Goal: Task Accomplishment & Management: Complete application form

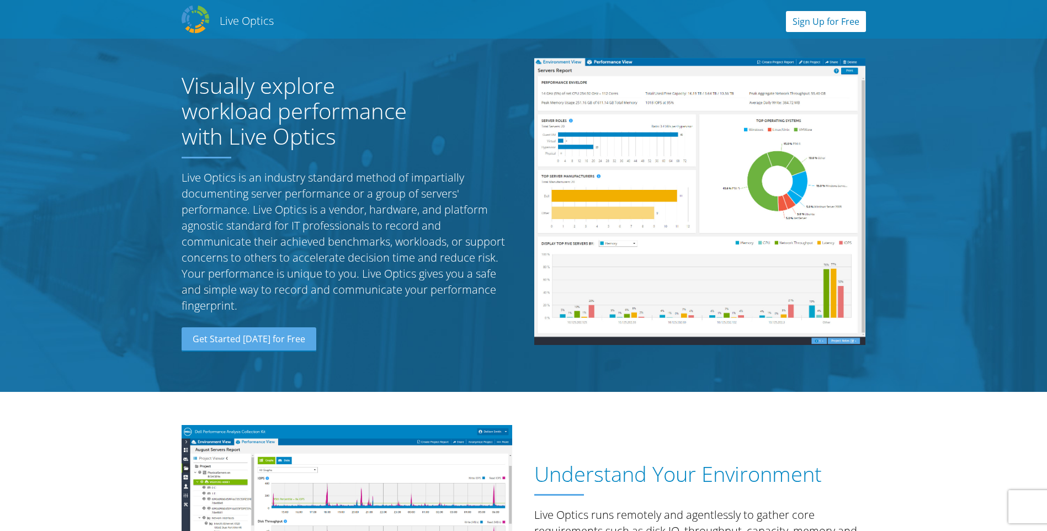
click at [838, 18] on link "Sign Up for Free" at bounding box center [826, 21] width 80 height 21
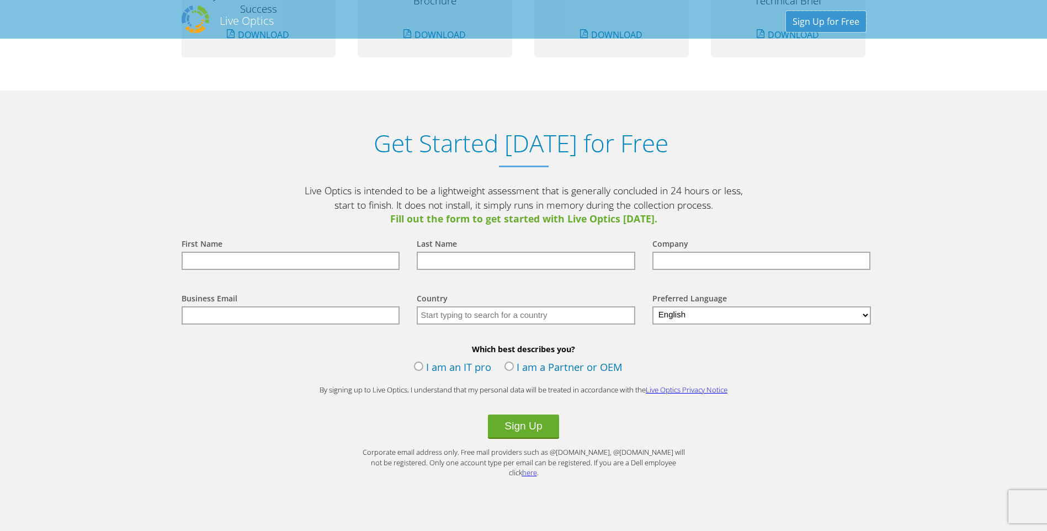
scroll to position [1151, 0]
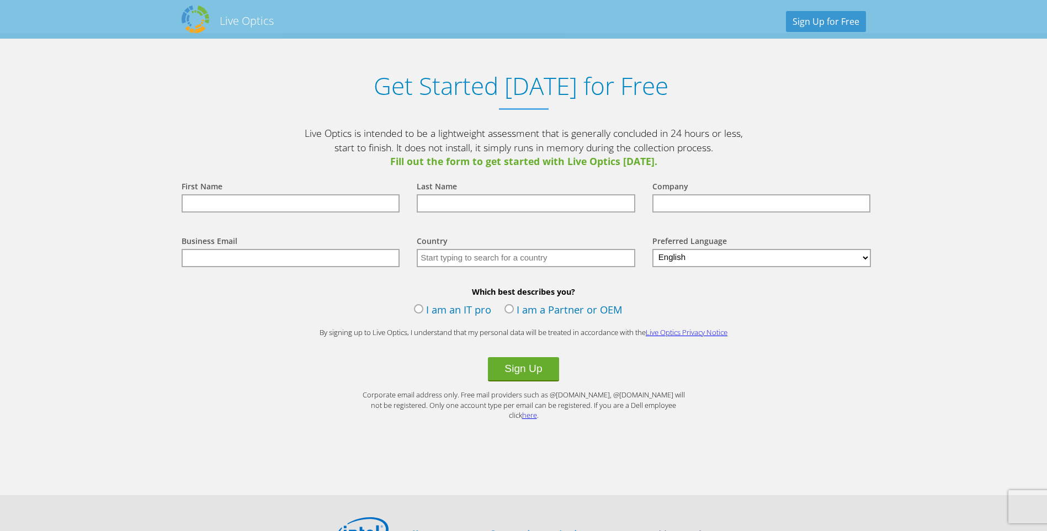
click at [325, 209] on input "text" at bounding box center [291, 203] width 219 height 18
type input "[PERSON_NAME]"
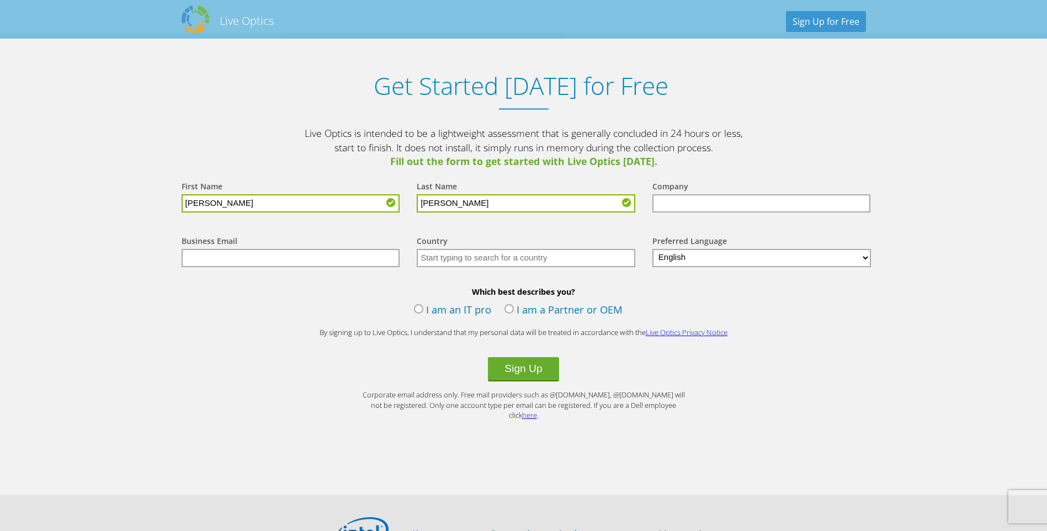
type input "[PERSON_NAME]"
type input "BWWB"
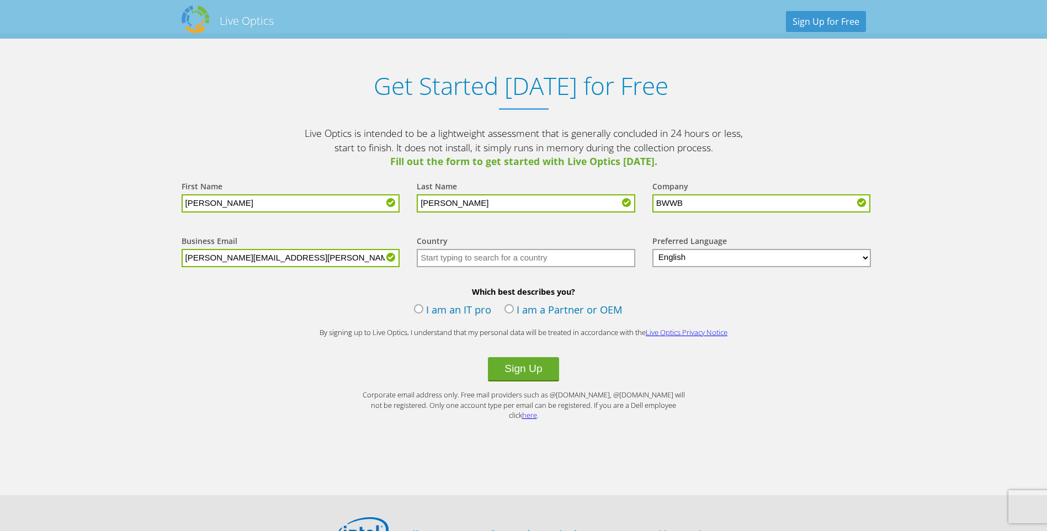
type input "[PERSON_NAME][EMAIL_ADDRESS][PERSON_NAME][DOMAIN_NAME]"
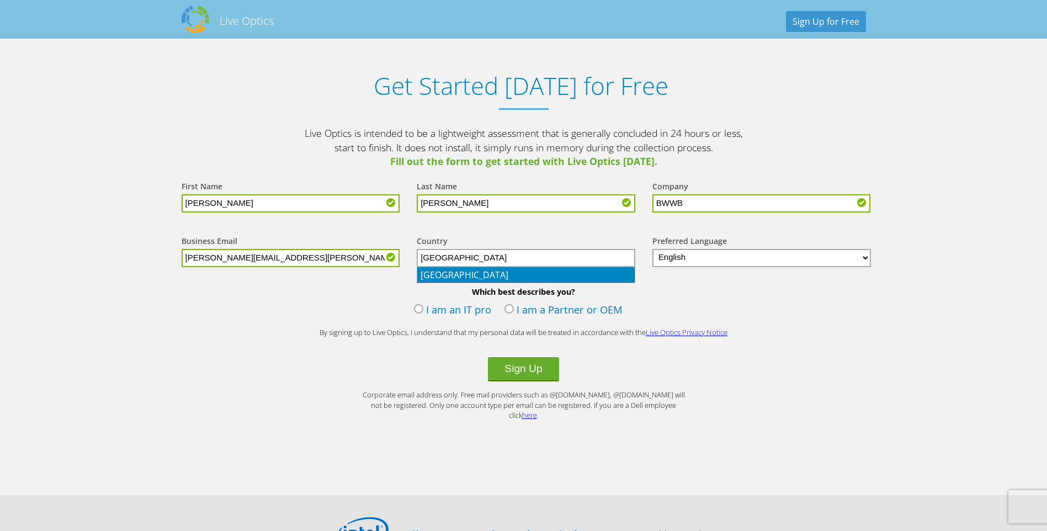
click at [480, 270] on li "[GEOGRAPHIC_DATA]" at bounding box center [525, 274] width 217 height 15
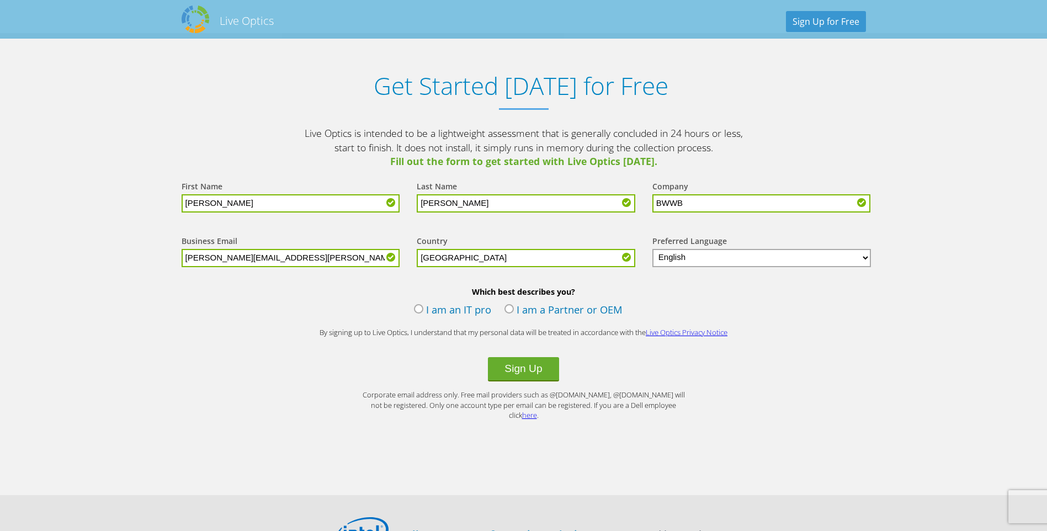
type input "[GEOGRAPHIC_DATA]"
click at [417, 310] on label "I am an IT pro" at bounding box center [452, 310] width 77 height 17
click at [0, 0] on input "I am an IT pro" at bounding box center [0, 0] width 0 height 0
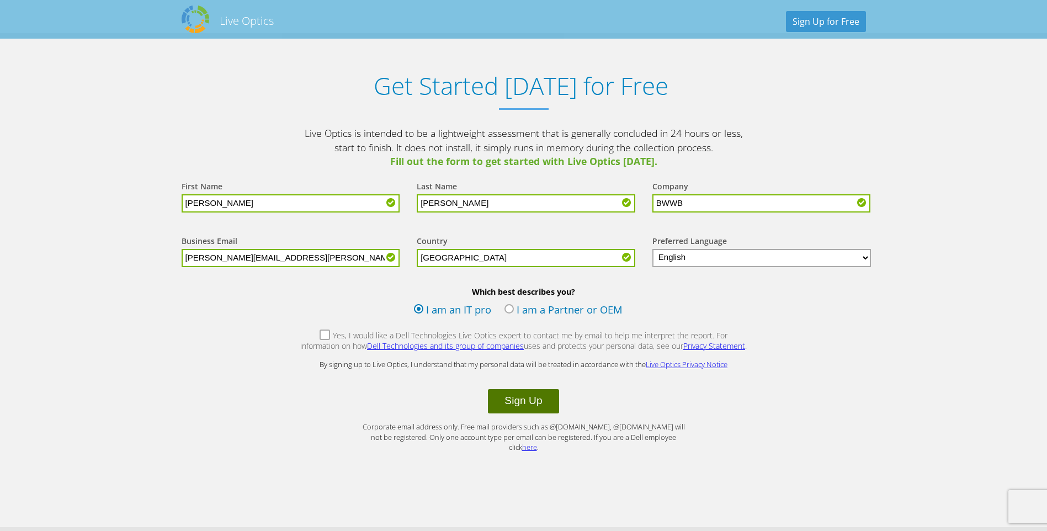
click at [522, 401] on button "Sign Up" at bounding box center [523, 401] width 71 height 24
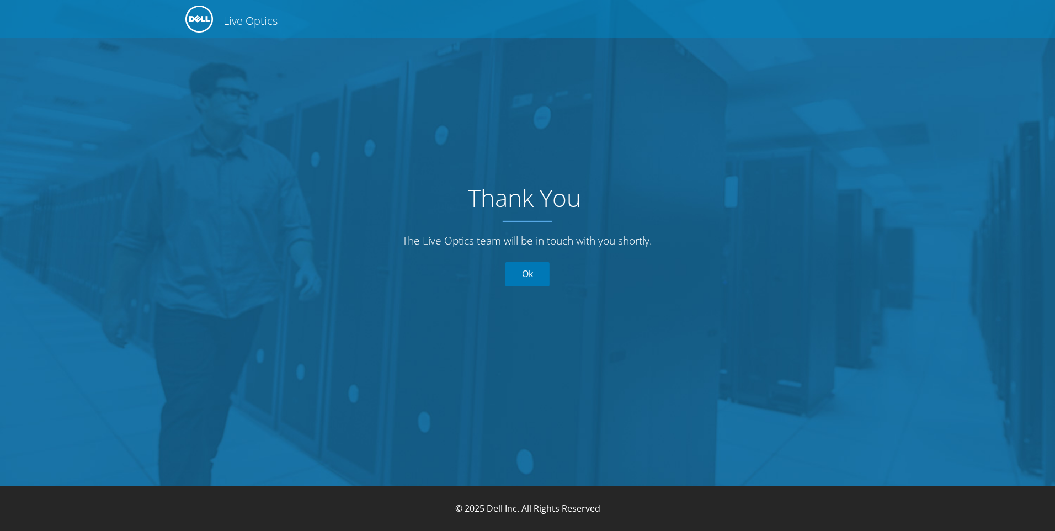
click at [525, 275] on link "Ok" at bounding box center [528, 274] width 44 height 24
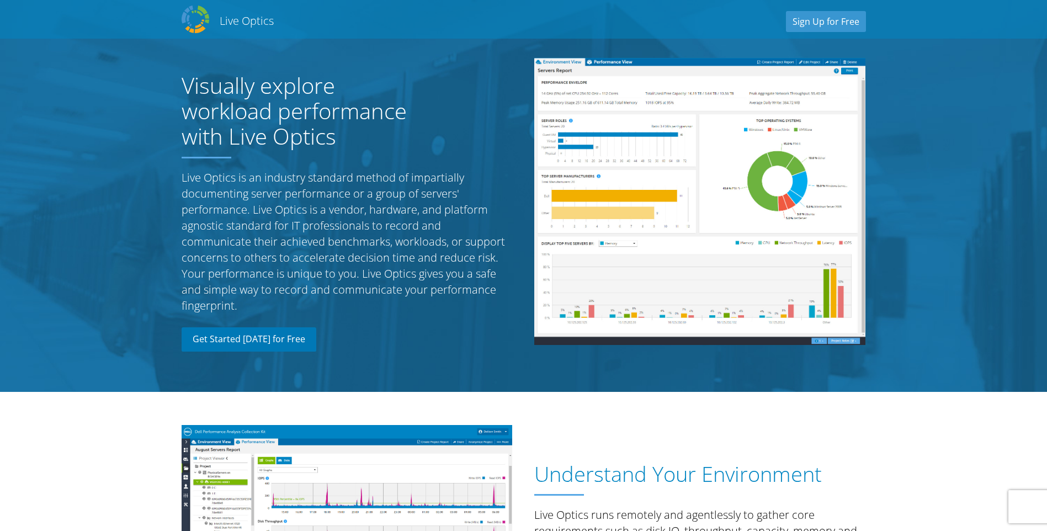
click at [291, 332] on link "Get Started Today for Free" at bounding box center [249, 339] width 135 height 24
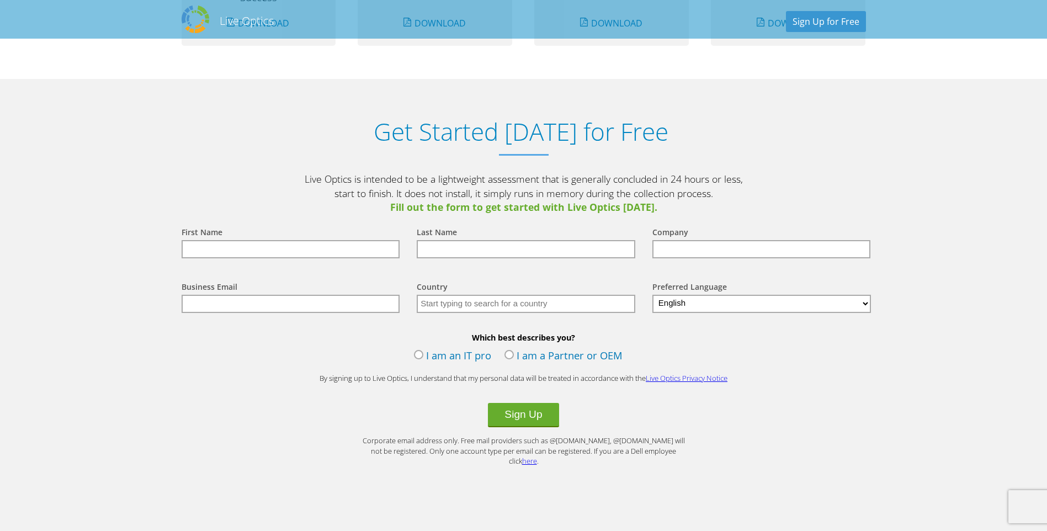
scroll to position [1151, 0]
